Goal: Book appointment/travel/reservation

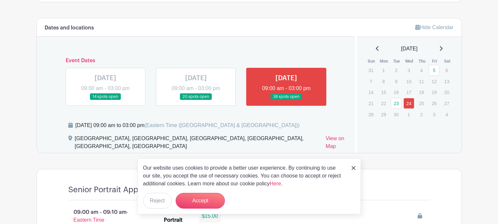
scroll to position [330, 0]
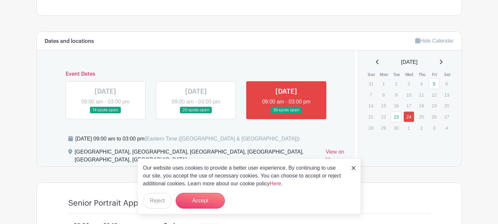
click at [442, 61] on icon at bounding box center [440, 61] width 3 height 5
click at [380, 106] on p "13" at bounding box center [383, 105] width 11 height 10
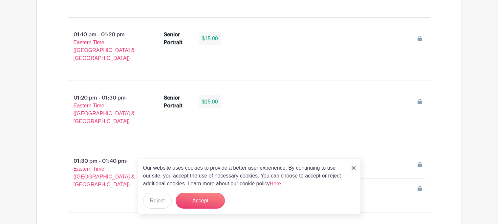
scroll to position [2423, 0]
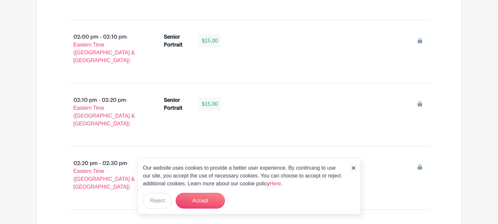
click at [354, 169] on img at bounding box center [353, 168] width 4 height 4
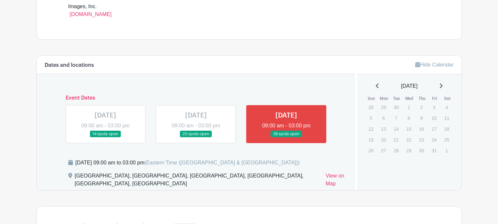
scroll to position [307, 0]
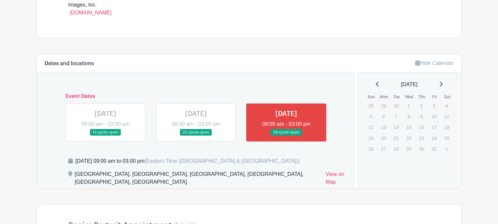
click at [196, 136] on link at bounding box center [196, 136] width 0 height 0
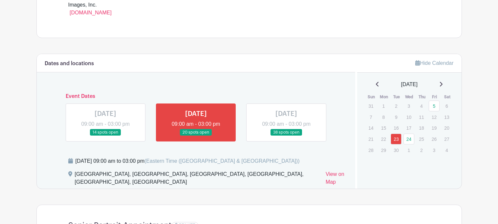
click at [420, 141] on p "25" at bounding box center [421, 139] width 11 height 10
click at [442, 84] on icon at bounding box center [440, 84] width 3 height 5
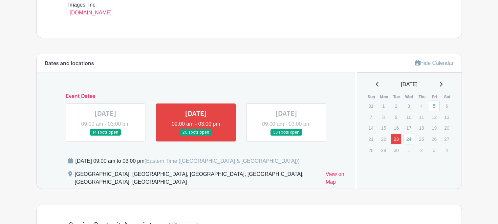
click at [442, 84] on icon at bounding box center [440, 84] width 3 height 5
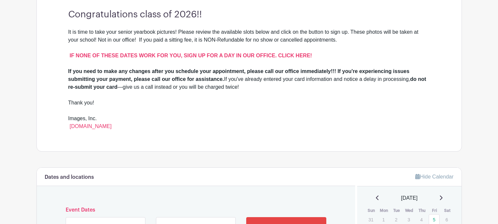
scroll to position [189, 0]
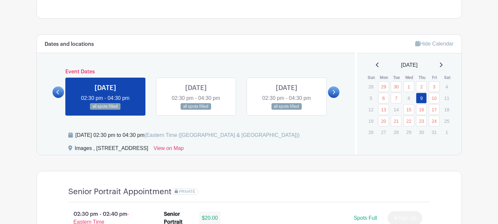
scroll to position [312, 0]
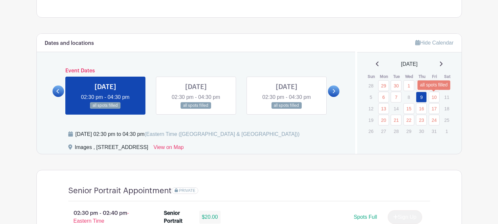
click at [431, 102] on link "10" at bounding box center [433, 97] width 11 height 11
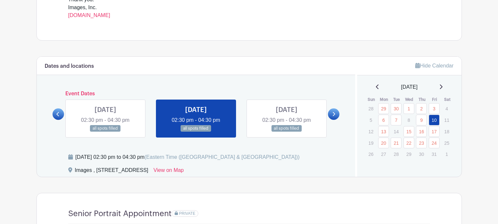
scroll to position [288, 0]
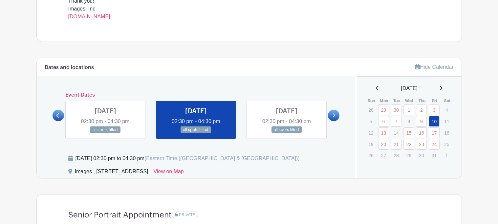
click at [408, 121] on p "8" at bounding box center [408, 121] width 11 height 10
click at [419, 122] on link "9" at bounding box center [421, 121] width 11 height 11
